Goal: Information Seeking & Learning: Learn about a topic

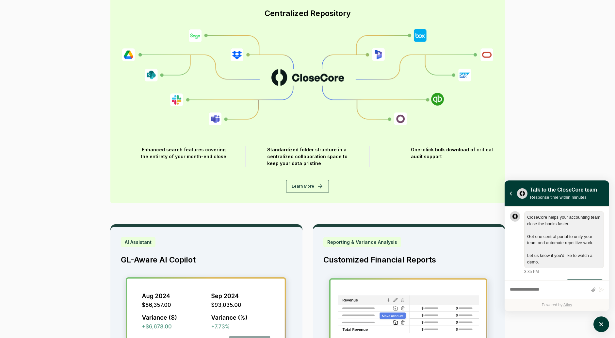
scroll to position [23, 0]
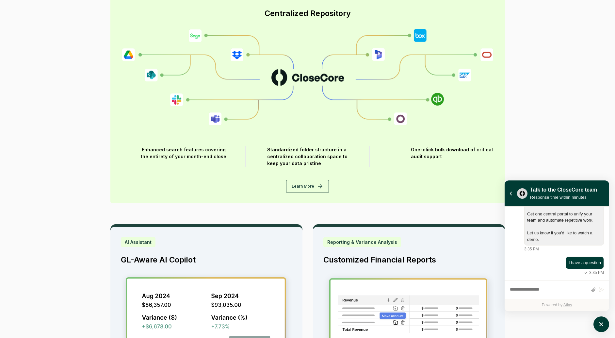
click at [444, 89] on img at bounding box center [307, 77] width 371 height 96
drag, startPoint x: 440, startPoint y: 82, endPoint x: 562, endPoint y: 1, distance: 146.8
click at [442, 90] on img at bounding box center [307, 77] width 371 height 96
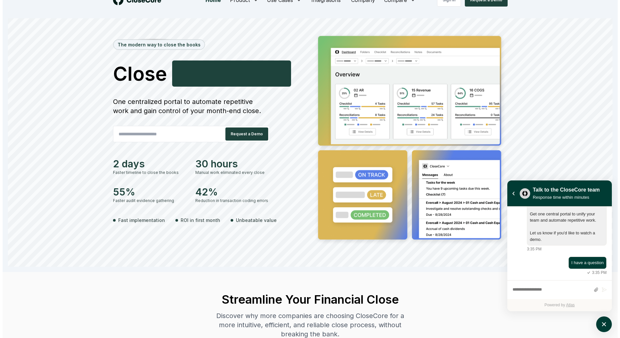
scroll to position [0, 0]
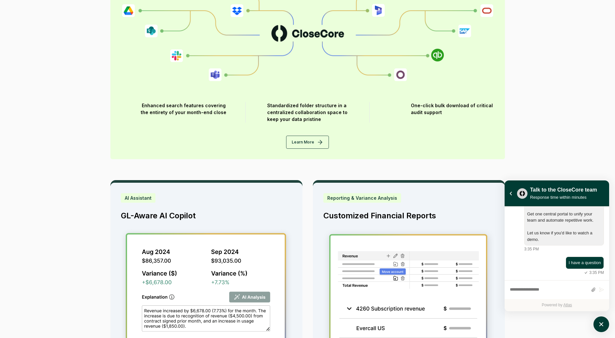
scroll to position [826, 0]
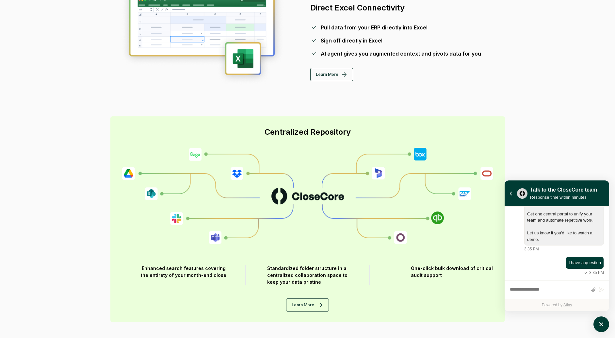
click at [438, 211] on img at bounding box center [307, 196] width 371 height 96
click at [440, 208] on img at bounding box center [307, 196] width 371 height 96
click at [523, 44] on div "Streamline Your Financial Close Discover why more companies are choosing CloseC…" at bounding box center [307, 75] width 457 height 1206
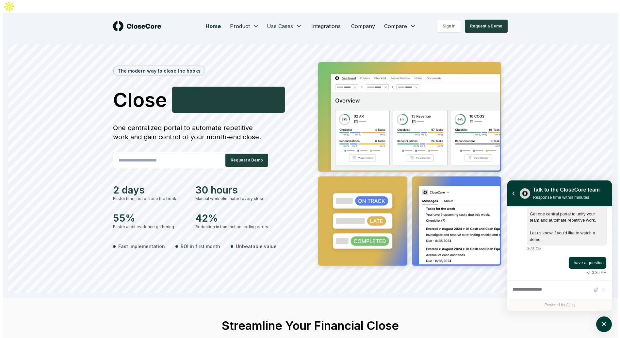
scroll to position [3, 0]
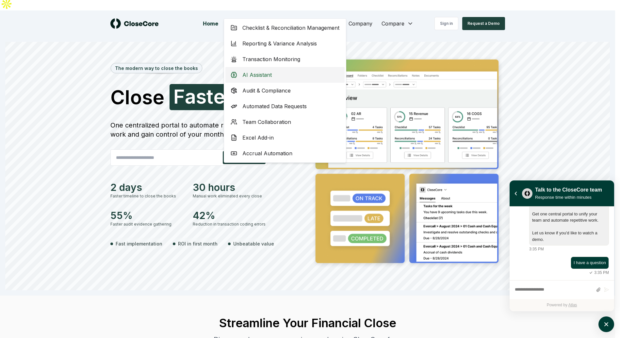
click at [279, 74] on div "AI Assistant" at bounding box center [284, 75] width 119 height 16
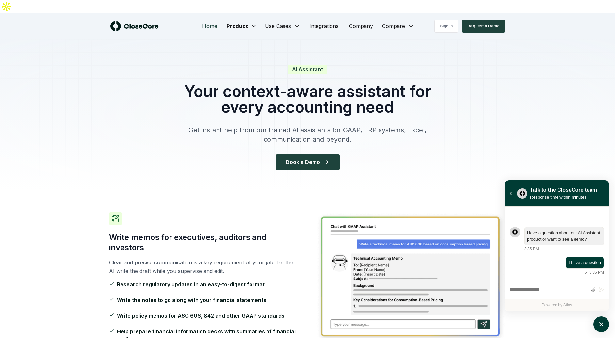
click at [201, 20] on link "Home" at bounding box center [209, 26] width 25 height 13
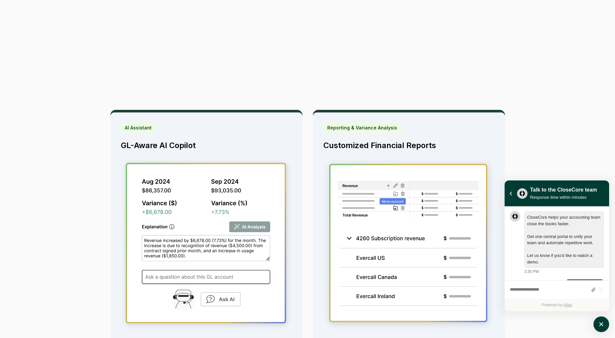
scroll to position [906, 0]
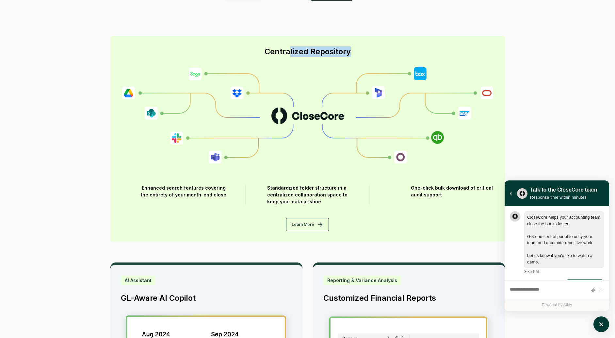
drag, startPoint x: 288, startPoint y: 38, endPoint x: 351, endPoint y: 40, distance: 63.1
click at [351, 46] on div "Centralized Repository" at bounding box center [307, 51] width 371 height 10
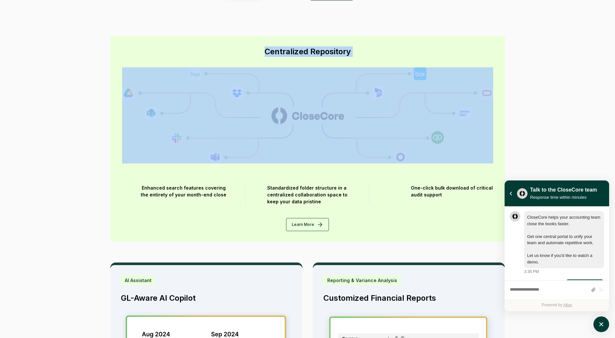
drag, startPoint x: 250, startPoint y: 38, endPoint x: 317, endPoint y: 96, distance: 88.7
click at [317, 96] on div "Centralized Repository Enhanced search features covering the entirety of your m…" at bounding box center [307, 138] width 395 height 205
click at [317, 96] on img at bounding box center [307, 115] width 371 height 96
click at [311, 101] on img at bounding box center [307, 115] width 371 height 96
click at [392, 108] on img at bounding box center [307, 115] width 371 height 96
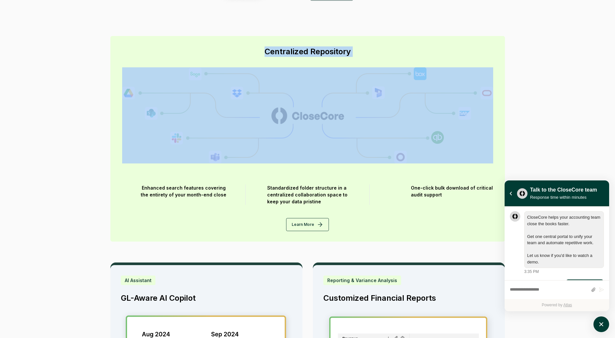
click at [487, 119] on img at bounding box center [307, 115] width 371 height 96
click at [490, 130] on img at bounding box center [307, 115] width 371 height 96
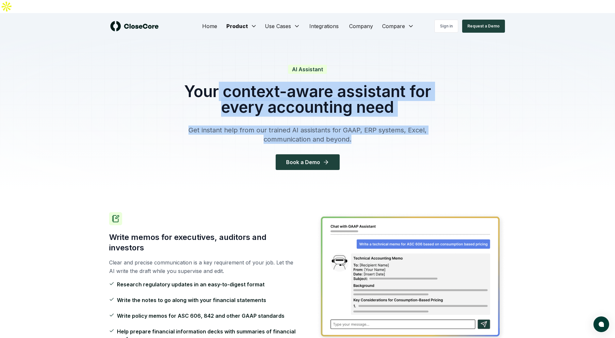
drag, startPoint x: 216, startPoint y: 75, endPoint x: 371, endPoint y: 127, distance: 163.5
click at [372, 127] on div "AI Assistant Your context-aware assistant for every accounting need Get instant…" at bounding box center [307, 117] width 251 height 105
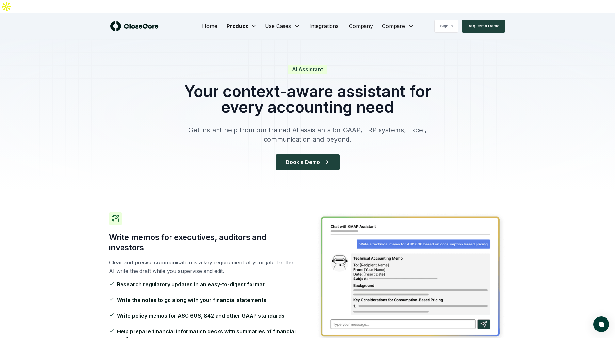
click at [371, 127] on p "Get instant help from our trained AI assistants for GAAP, ERP systems, Excel, c…" at bounding box center [307, 134] width 251 height 18
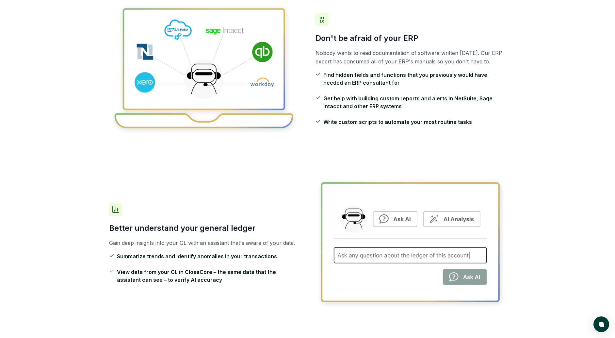
scroll to position [327, 0]
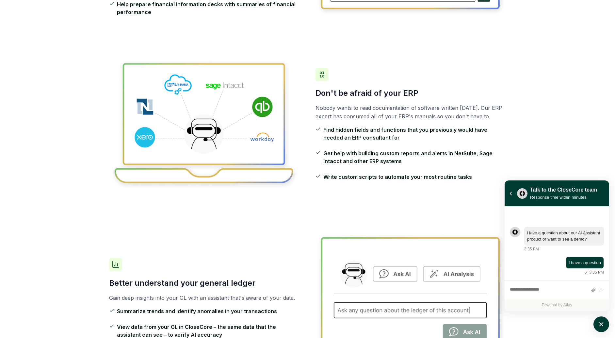
click at [269, 95] on img at bounding box center [204, 124] width 191 height 132
click at [268, 95] on img at bounding box center [204, 124] width 191 height 132
click at [285, 91] on img at bounding box center [204, 124] width 191 height 132
